Goal: Transaction & Acquisition: Subscribe to service/newsletter

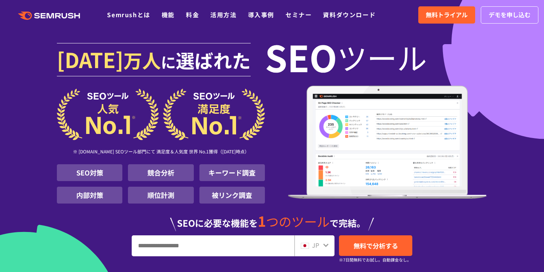
click at [162, 245] on input "URL、キーワードを入力してください" at bounding box center [213, 246] width 162 height 20
type input "*"
type input "*****"
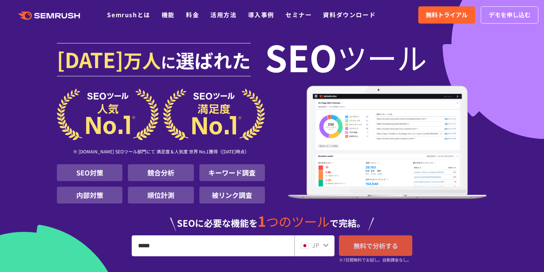
click at [393, 251] on link "無料で分析する" at bounding box center [375, 245] width 73 height 21
click at [470, 91] on img at bounding box center [387, 142] width 199 height 113
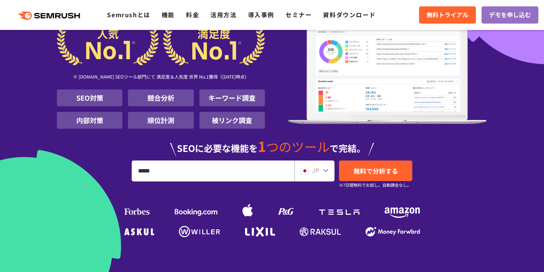
scroll to position [60, 0]
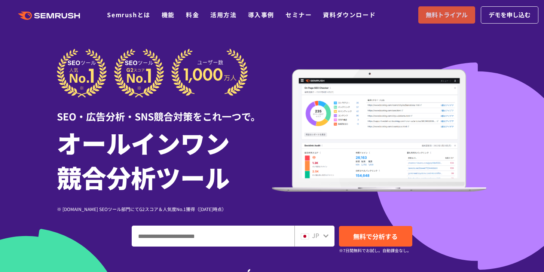
click at [440, 20] on link "無料トライアル" at bounding box center [446, 14] width 57 height 17
